Goal: Check status

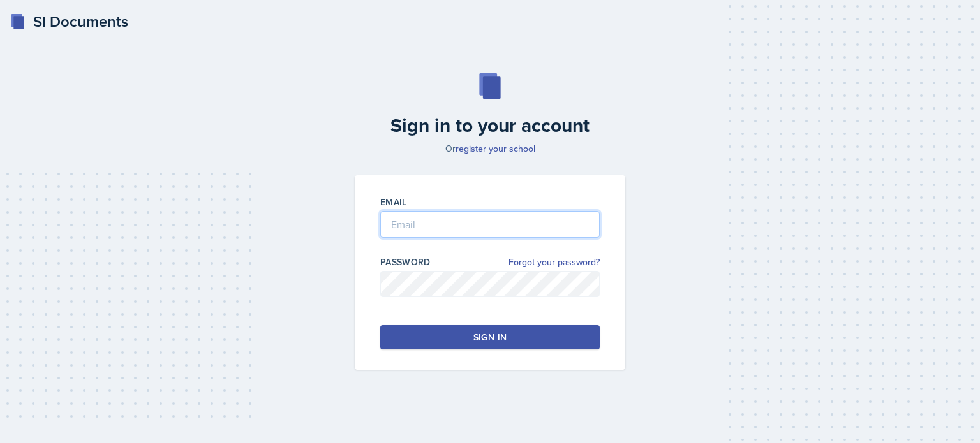
click at [426, 218] on input "email" at bounding box center [489, 224] width 219 height 27
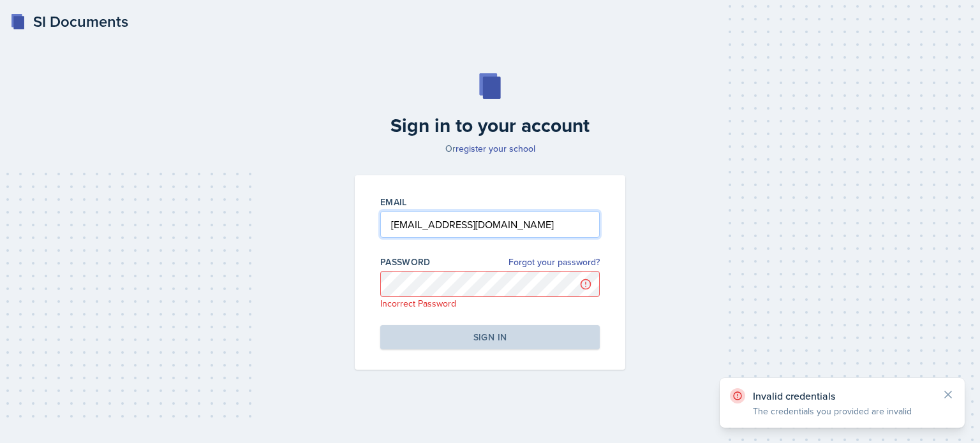
click at [473, 230] on input "[EMAIL_ADDRESS][DOMAIN_NAME]" at bounding box center [489, 224] width 219 height 27
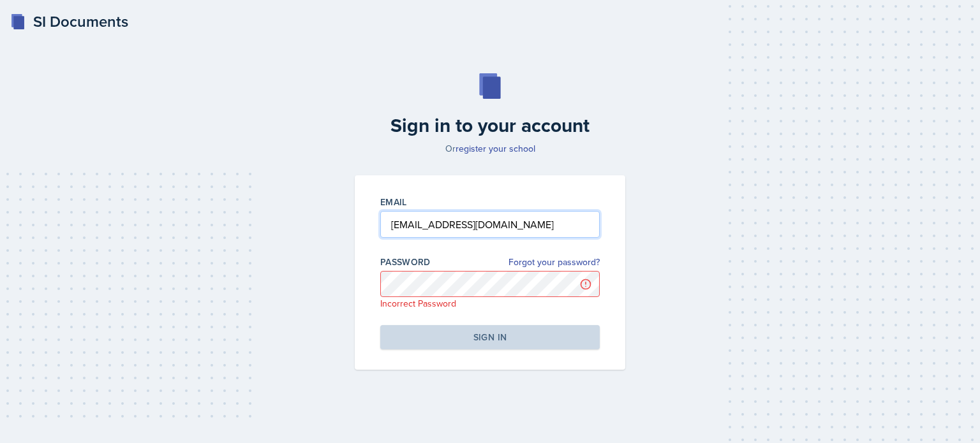
type input "[EMAIL_ADDRESS][DOMAIN_NAME]"
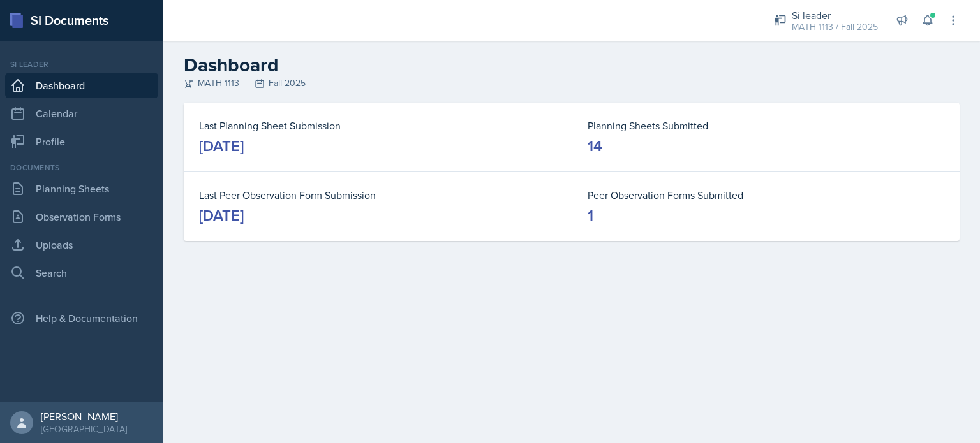
click at [457, 283] on main "Dashboard MATH 1113 Fall 2025 Last Planning Sheet Submission [DATE] Planning Sh…" at bounding box center [571, 242] width 817 height 403
click at [928, 26] on icon at bounding box center [927, 20] width 13 height 13
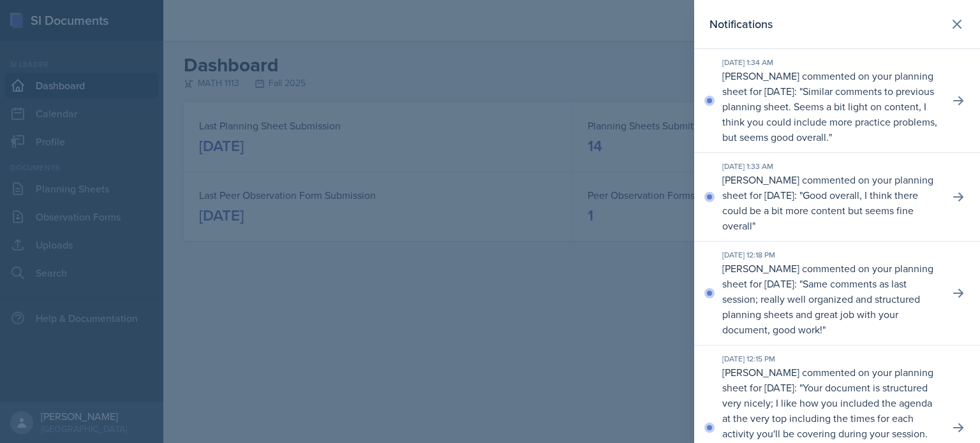
click at [179, 152] on div at bounding box center [490, 221] width 980 height 443
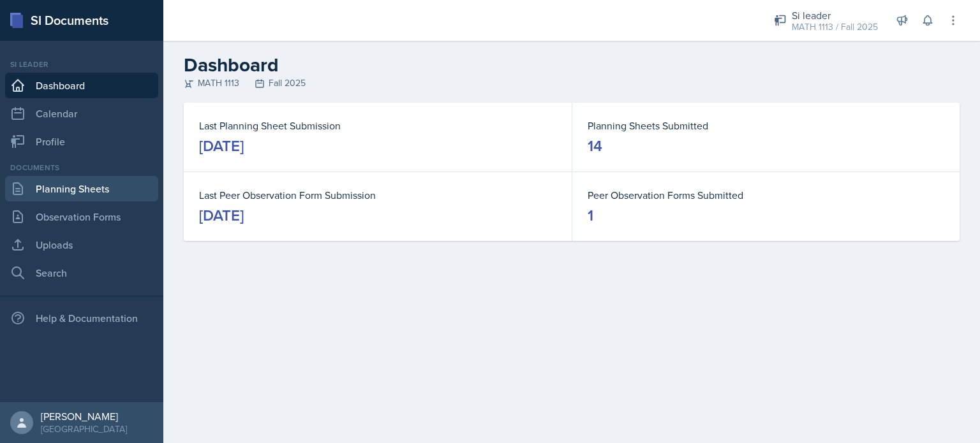
click at [71, 189] on link "Planning Sheets" at bounding box center [81, 189] width 153 height 26
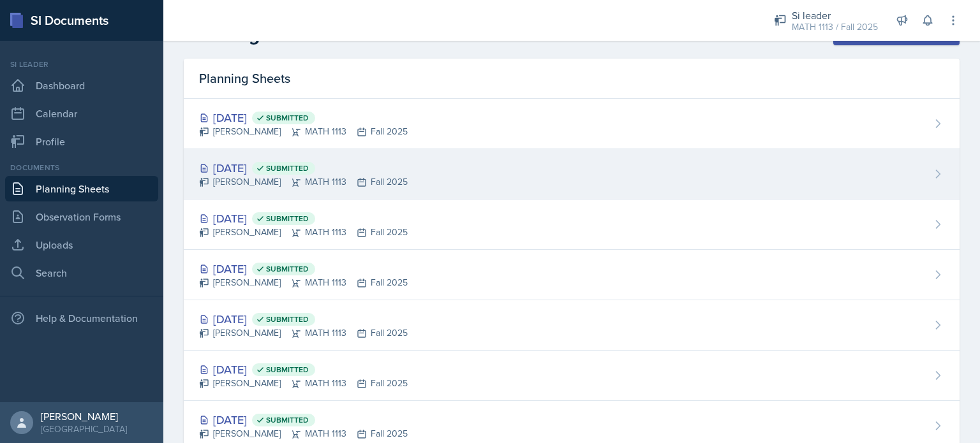
scroll to position [32, 0]
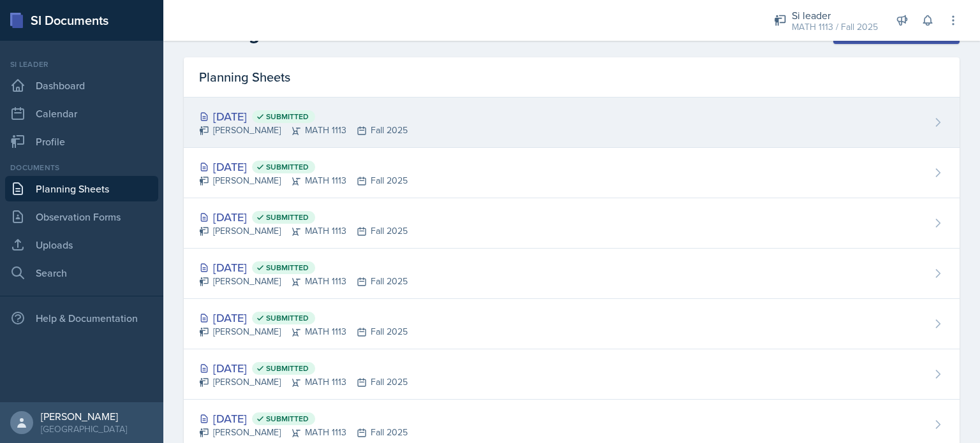
click at [388, 107] on div "[DATE] Submitted [PERSON_NAME] MATH 1113 Fall 2025" at bounding box center [572, 123] width 776 height 50
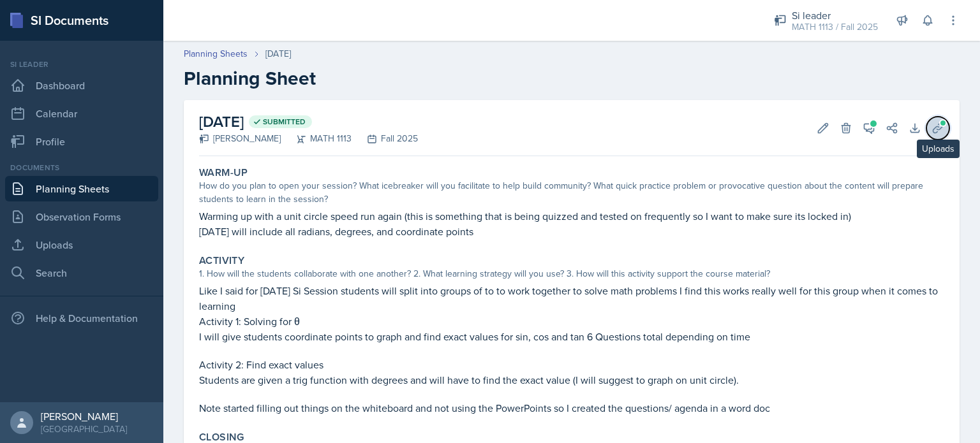
click at [926, 122] on button "Uploads" at bounding box center [937, 128] width 23 height 23
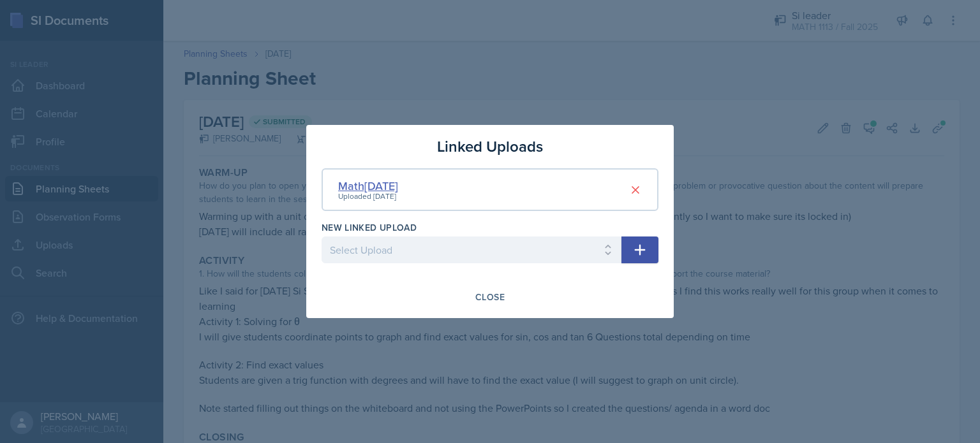
click at [398, 184] on div "Math[DATE]" at bounding box center [368, 185] width 60 height 17
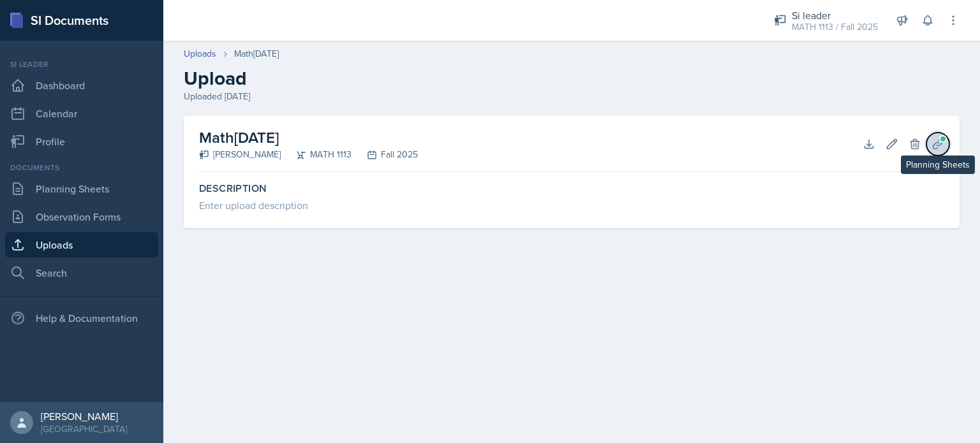
click at [931, 140] on icon at bounding box center [937, 144] width 13 height 13
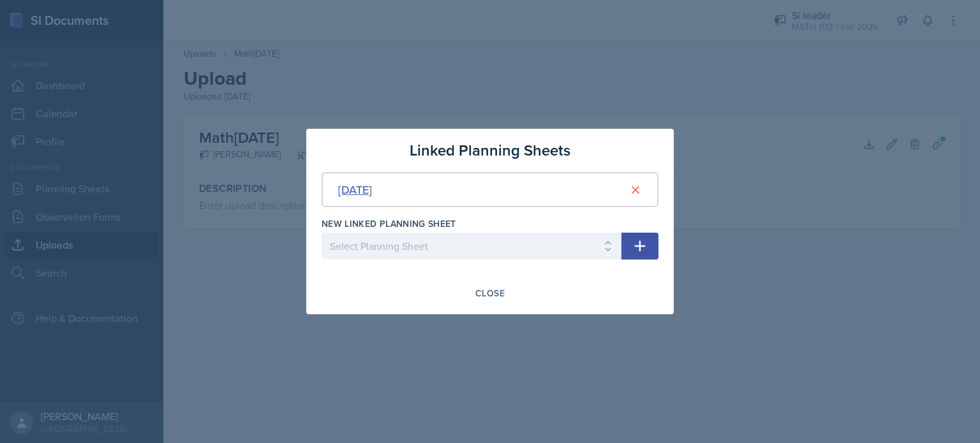
click at [372, 188] on div "[DATE]" at bounding box center [355, 189] width 34 height 17
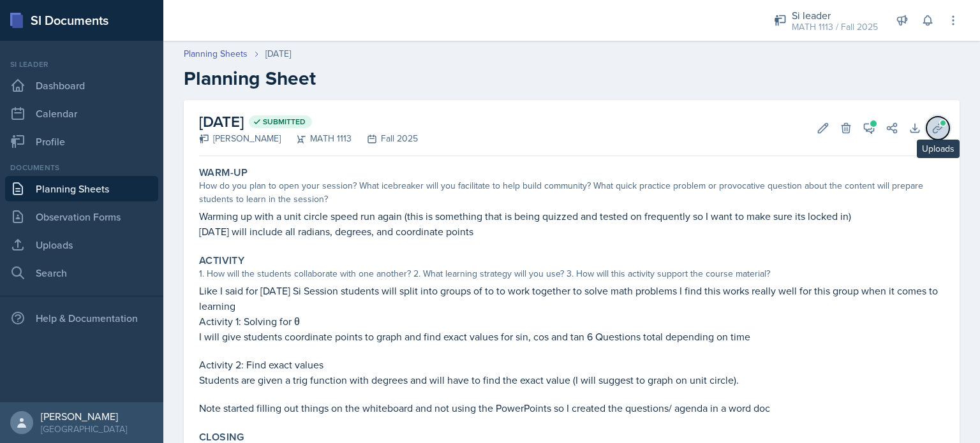
click at [931, 130] on icon at bounding box center [937, 128] width 13 height 13
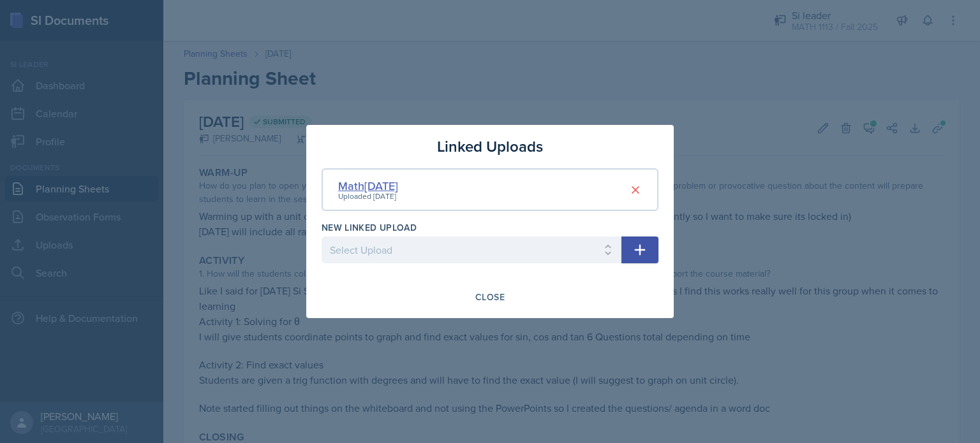
click at [373, 182] on div "Math[DATE]" at bounding box center [368, 185] width 60 height 17
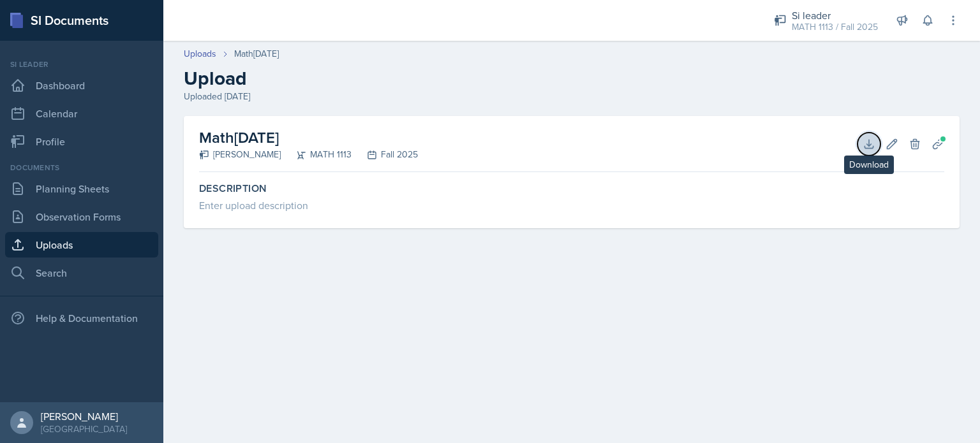
click at [866, 138] on icon at bounding box center [869, 144] width 13 height 13
